Goal: Task Accomplishment & Management: Use online tool/utility

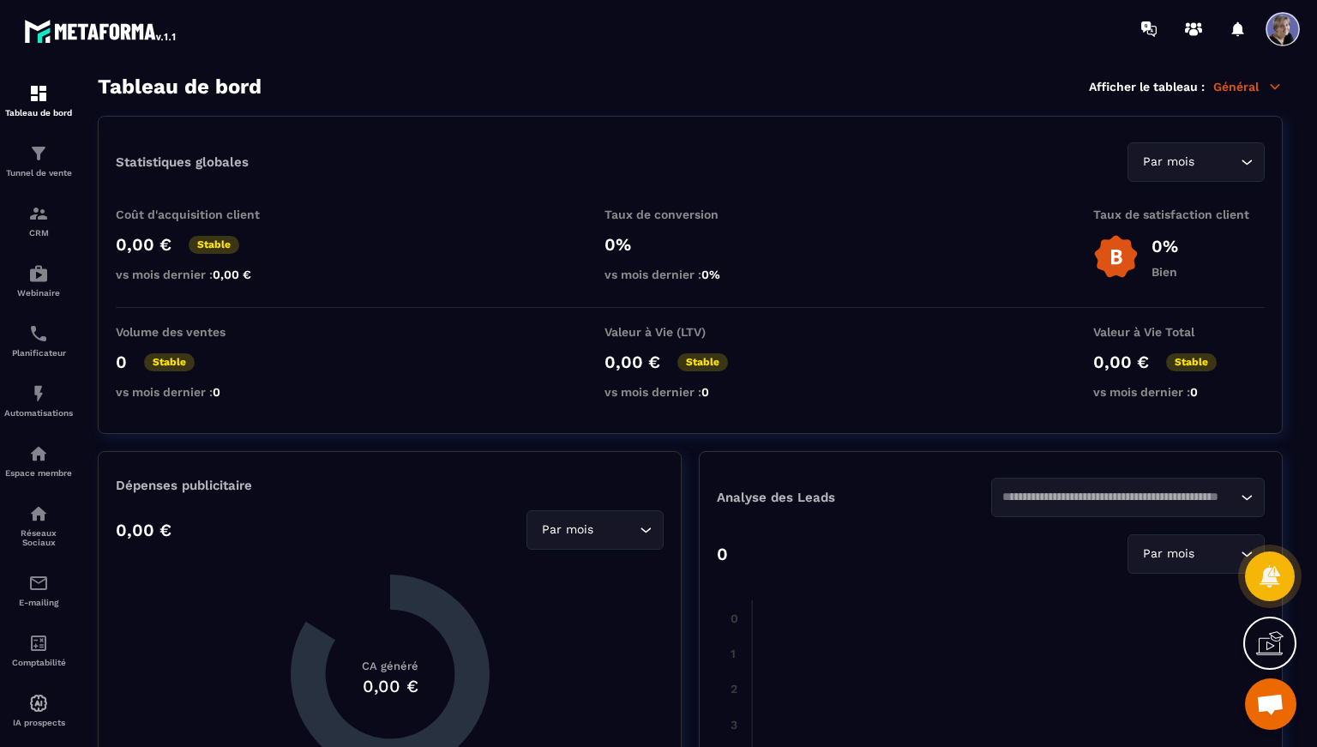
scroll to position [2541, 0]
click at [51, 166] on div "Tunnel de vente" at bounding box center [38, 160] width 69 height 34
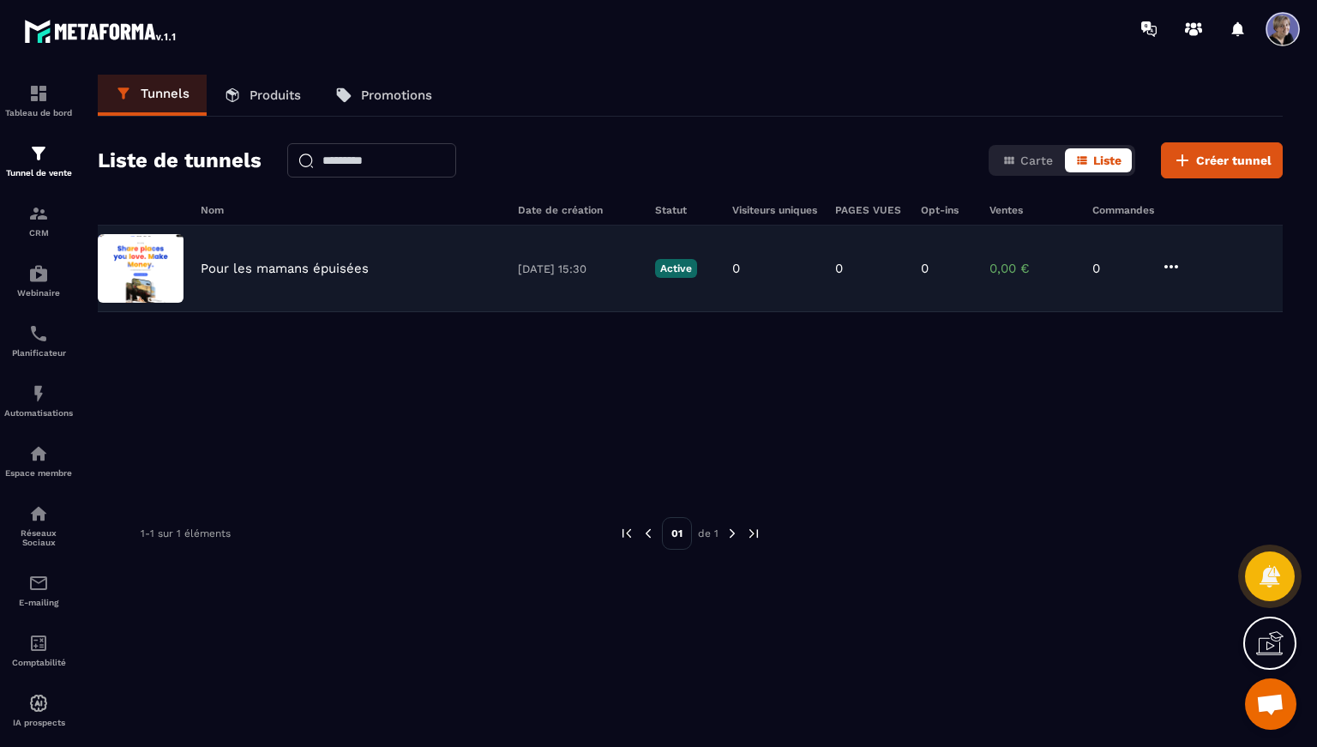
click at [206, 267] on p "Pour les mamans épuisées" at bounding box center [285, 268] width 168 height 15
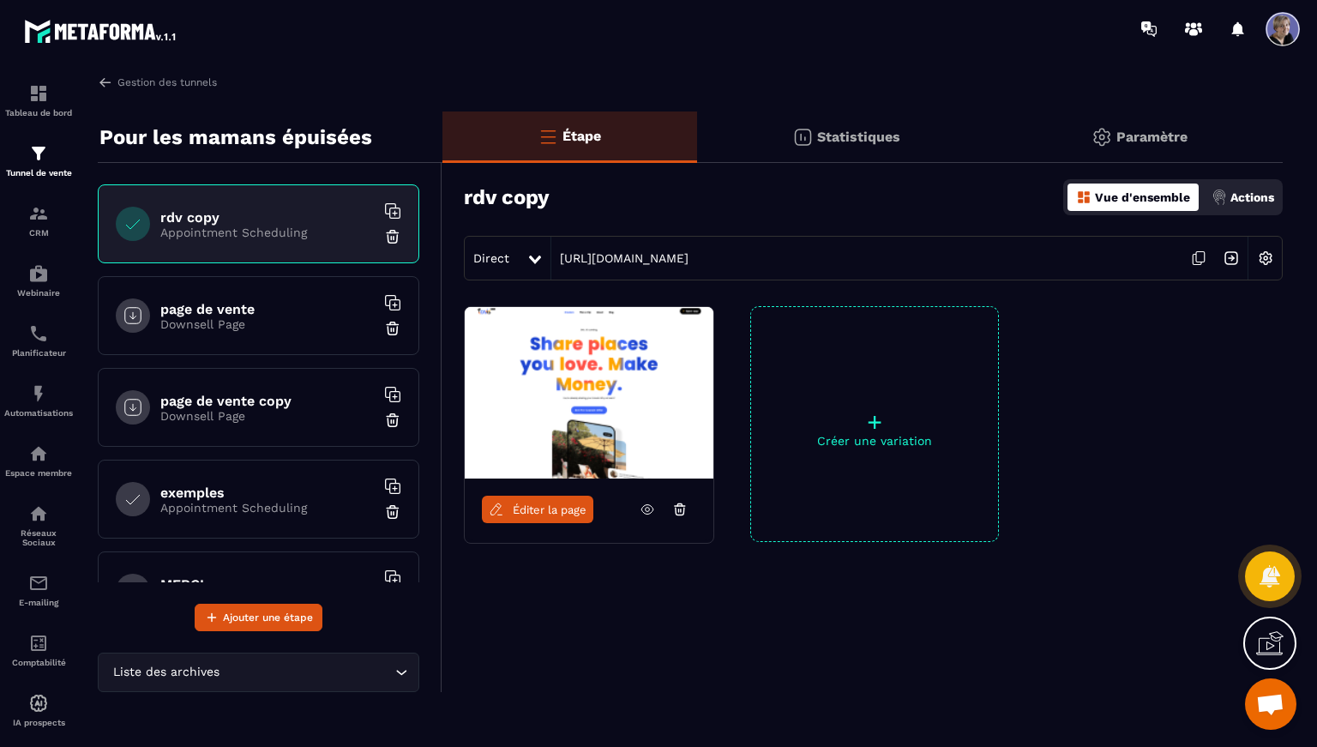
click at [533, 519] on link "Éditer la page" at bounding box center [537, 508] width 111 height 27
